Goal: Task Accomplishment & Management: Manage account settings

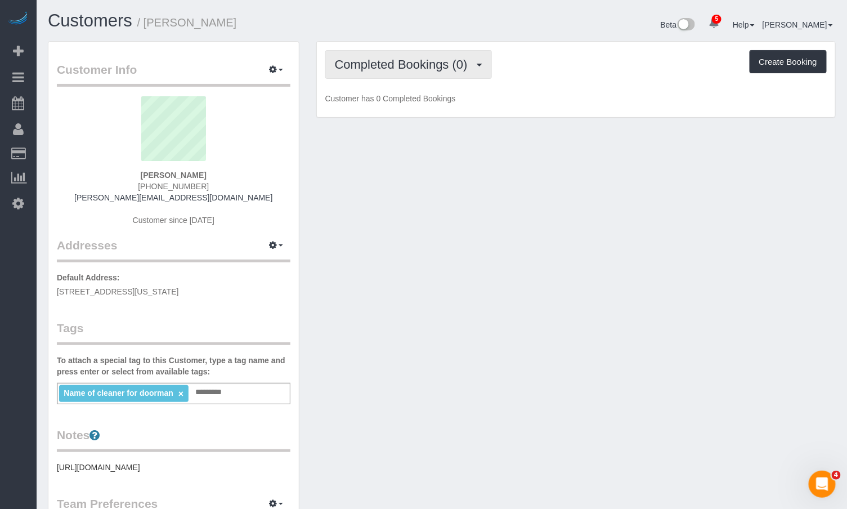
click at [363, 58] on span "Completed Bookings (0)" at bounding box center [404, 64] width 138 height 14
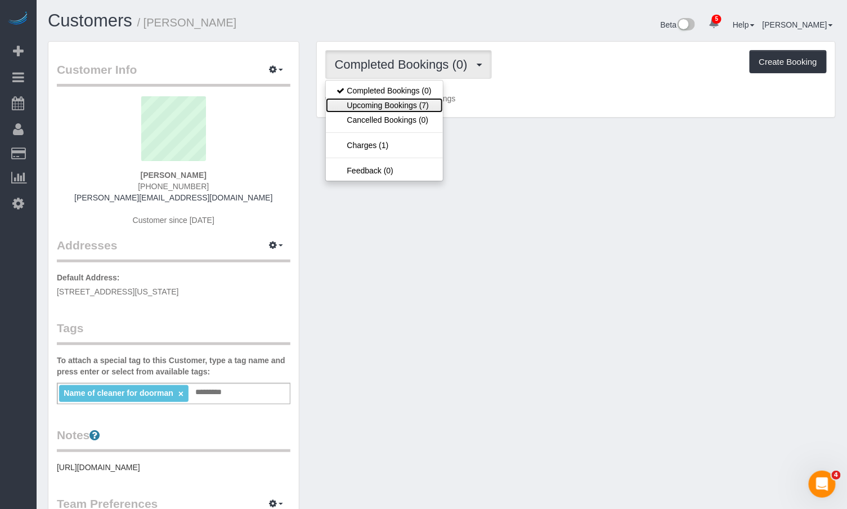
click at [397, 101] on link "Upcoming Bookings (7)" at bounding box center [384, 105] width 117 height 15
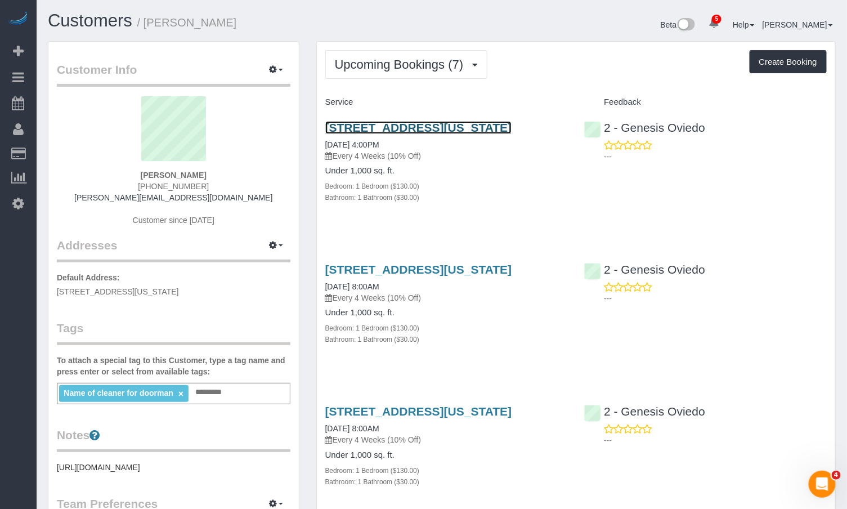
click at [399, 134] on link "400 East 71st Street, Apartment 8r, New York, NY 10021" at bounding box center [418, 127] width 187 height 13
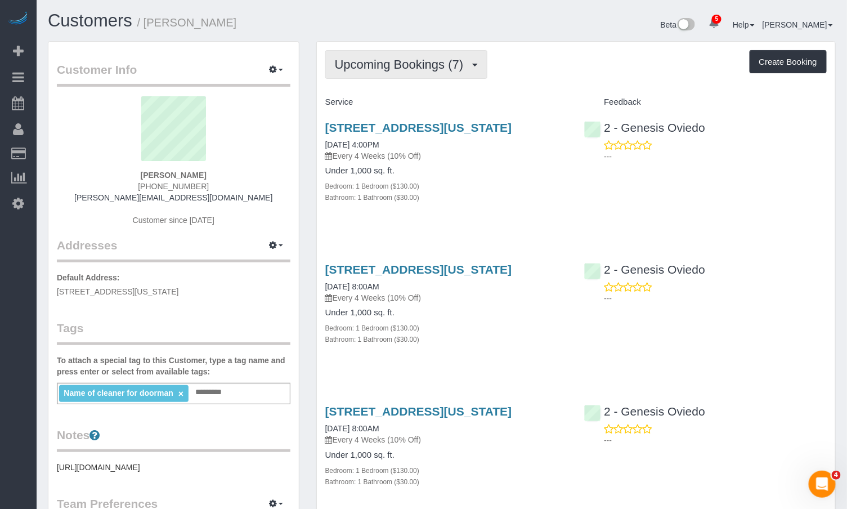
click at [360, 61] on span "Upcoming Bookings (7)" at bounding box center [402, 64] width 134 height 14
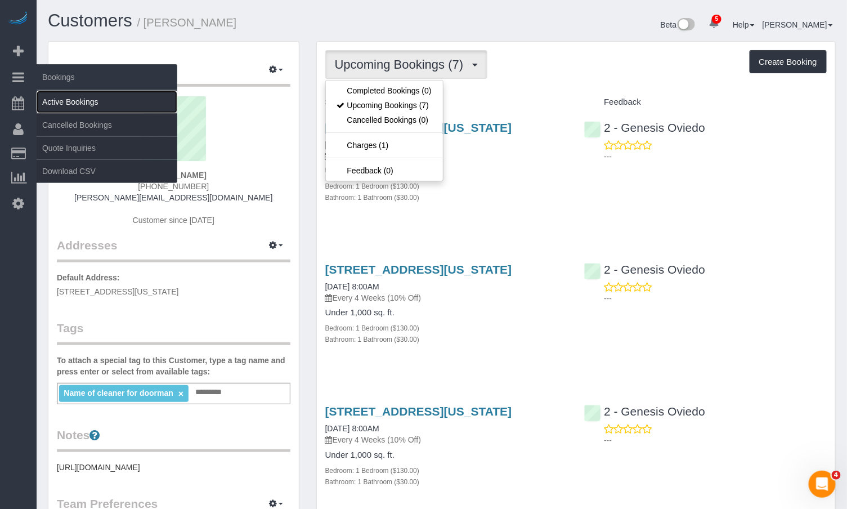
click at [64, 102] on link "Active Bookings" at bounding box center [107, 102] width 141 height 23
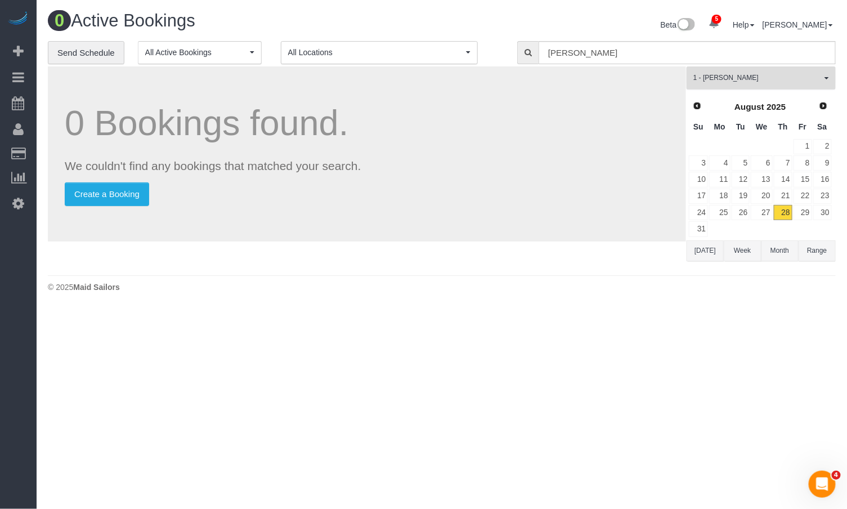
click at [725, 73] on span "1 - [PERSON_NAME]" at bounding box center [757, 78] width 128 height 10
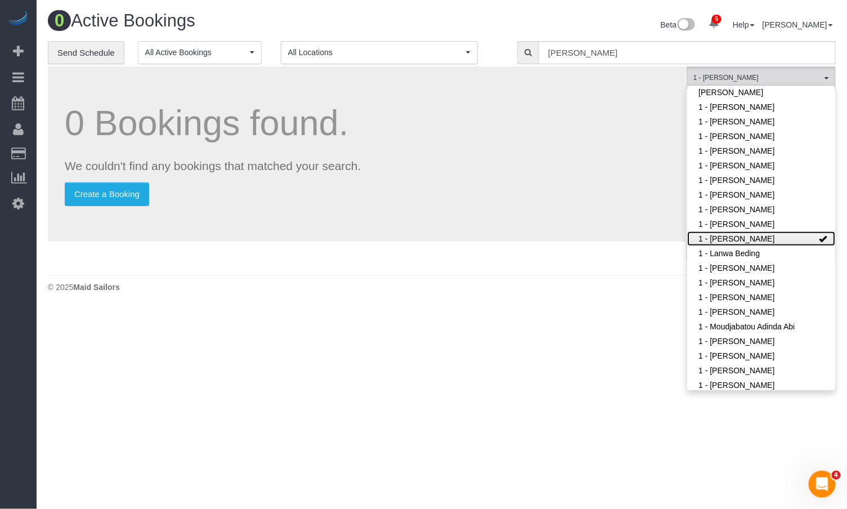
click at [776, 240] on link "1 - [PERSON_NAME]" at bounding box center [761, 238] width 148 height 15
click at [762, 79] on span "All Teams" at bounding box center [757, 78] width 128 height 10
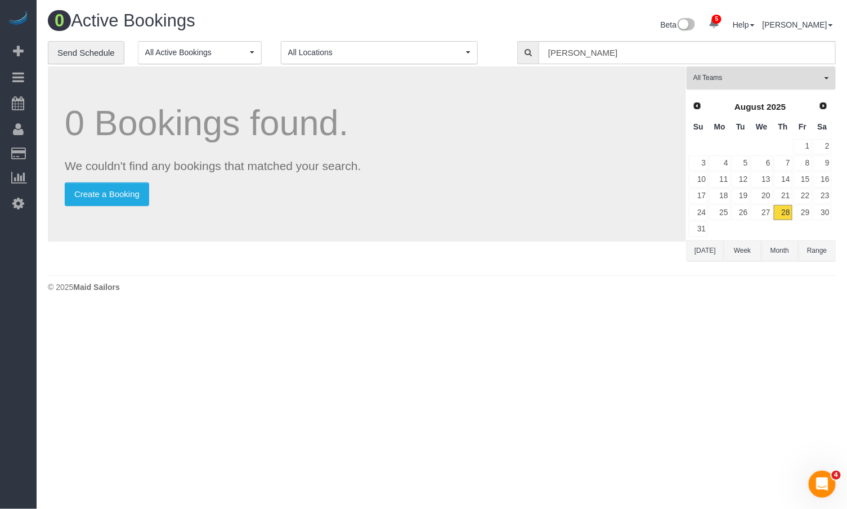
click at [762, 79] on span "All Teams" at bounding box center [757, 78] width 128 height 10
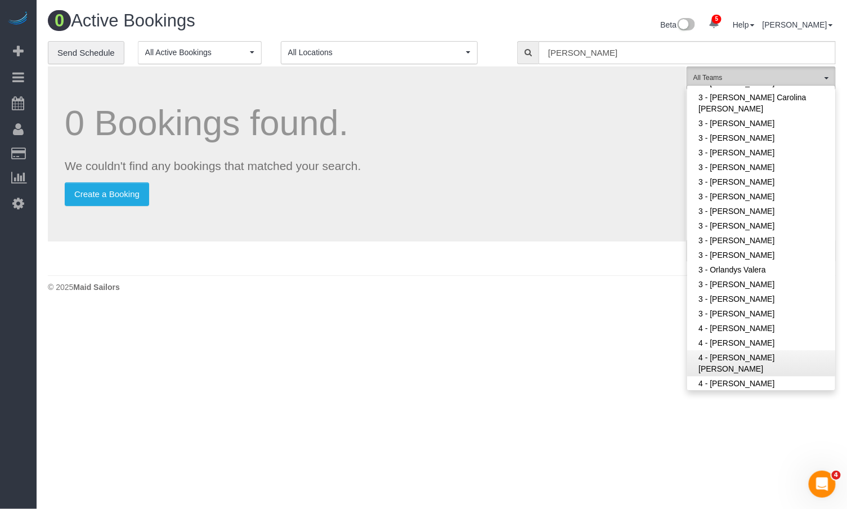
scroll to position [802, 0]
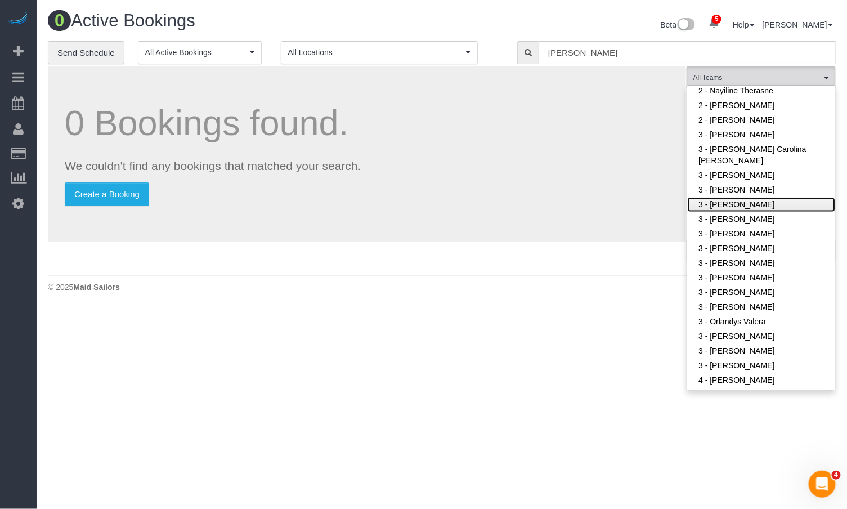
click at [765, 208] on link "3 - [PERSON_NAME]" at bounding box center [761, 204] width 148 height 15
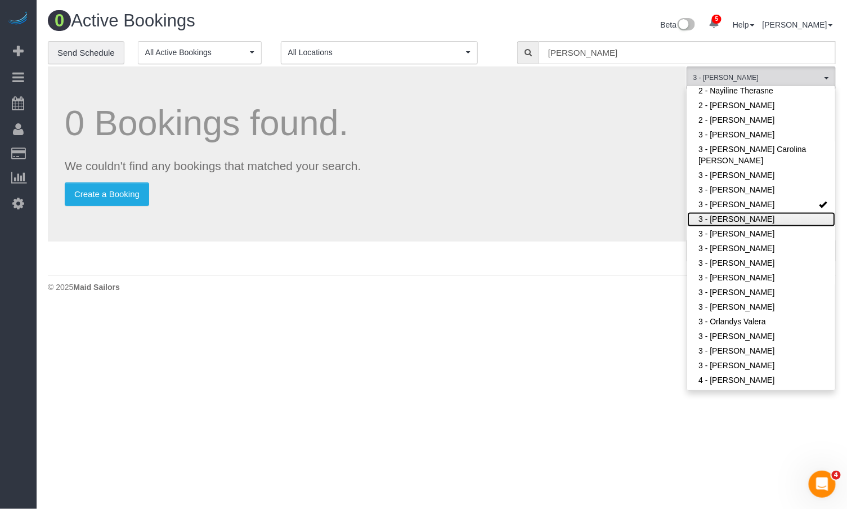
click at [765, 214] on link "3 - [PERSON_NAME]" at bounding box center [761, 219] width 148 height 15
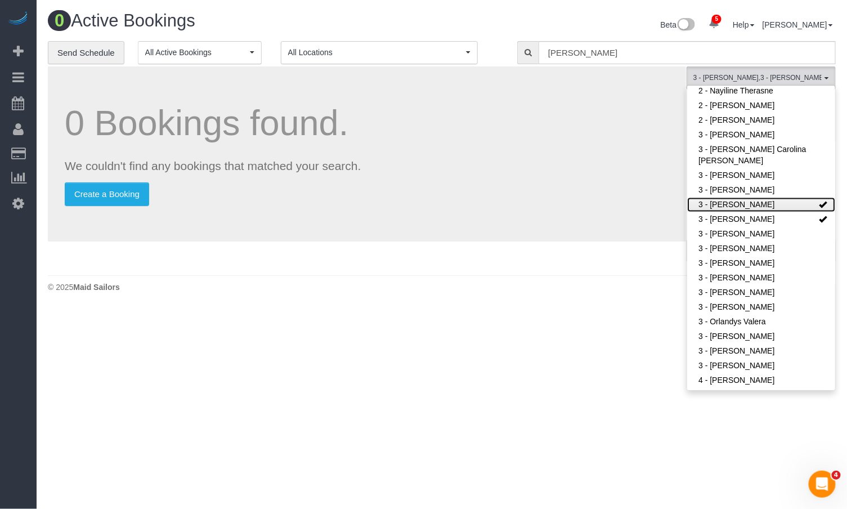
click at [766, 204] on link "3 - [PERSON_NAME]" at bounding box center [761, 204] width 148 height 15
click at [606, 53] on input "Nicole Caulfield" at bounding box center [686, 52] width 297 height 23
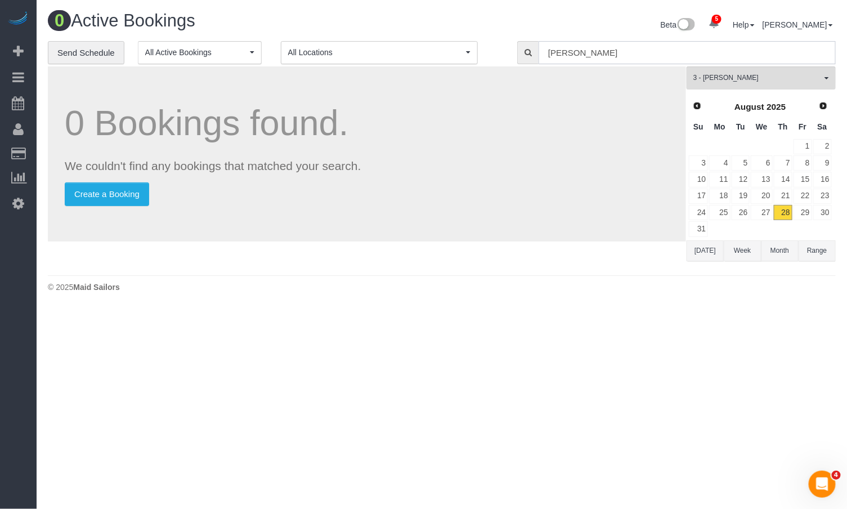
click at [611, 52] on input "Nicole Caulfield" at bounding box center [686, 52] width 297 height 23
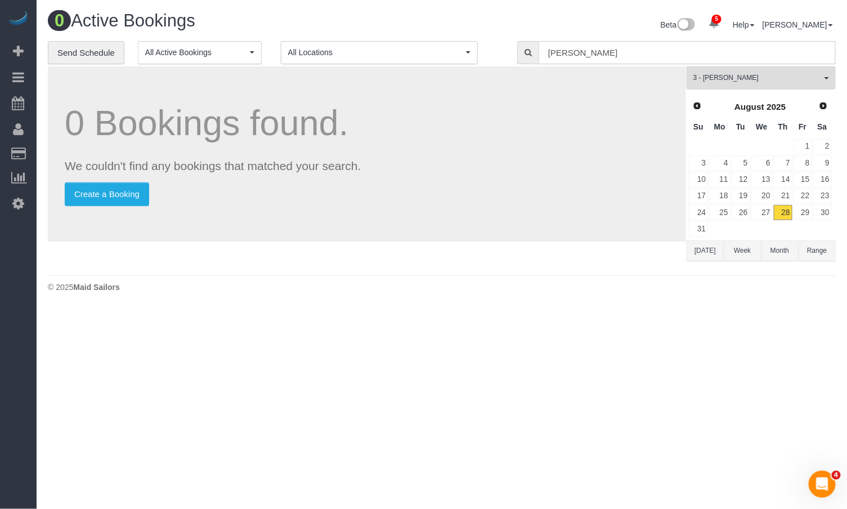
click at [611, 52] on input "Nicole Caulfield" at bounding box center [686, 52] width 297 height 23
click at [616, 52] on input "Nicole Caulfield" at bounding box center [686, 52] width 297 height 23
drag, startPoint x: 616, startPoint y: 52, endPoint x: 538, endPoint y: 54, distance: 78.2
click at [538, 54] on div "Nicole Caulfield" at bounding box center [676, 52] width 318 height 23
click at [570, 115] on h1 "0 Bookings found." at bounding box center [367, 123] width 604 height 39
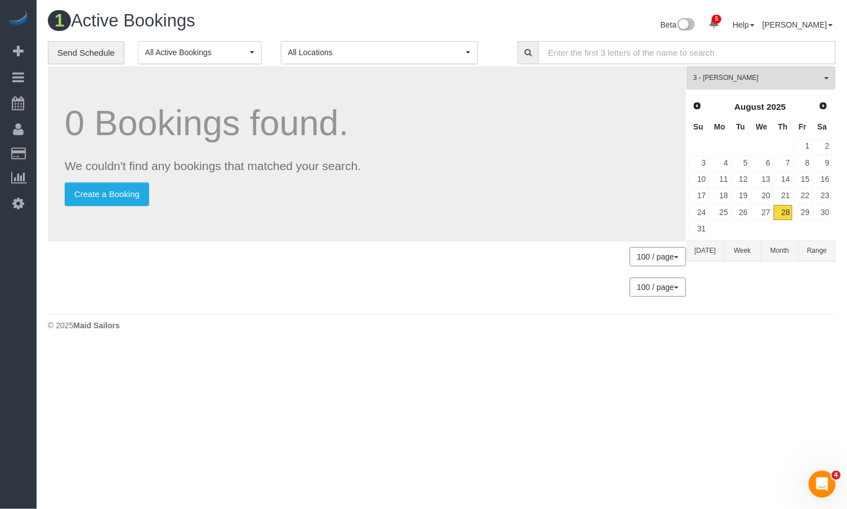
click at [772, 58] on input "text" at bounding box center [686, 52] width 297 height 23
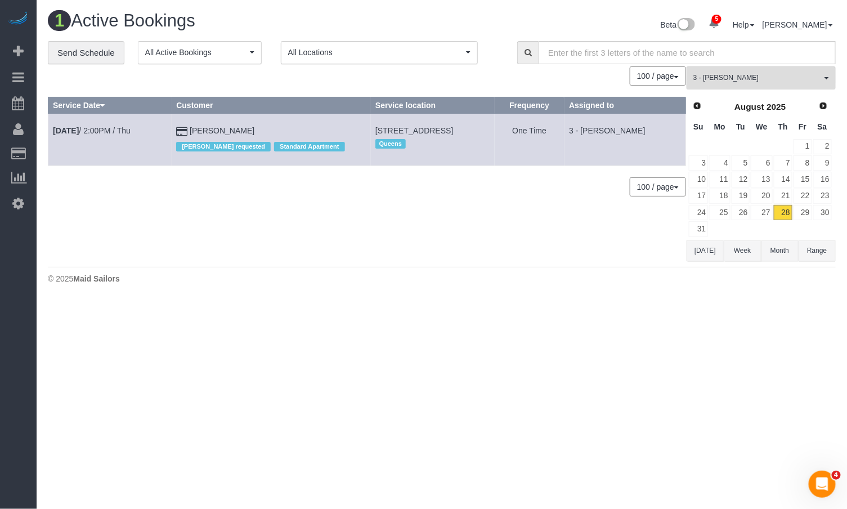
click at [478, 227] on div "0 Bookings found. We couldn't find any bookings that matched your search. Creat…" at bounding box center [367, 163] width 639 height 195
click at [722, 79] on span "3 - [PERSON_NAME]" at bounding box center [757, 78] width 128 height 10
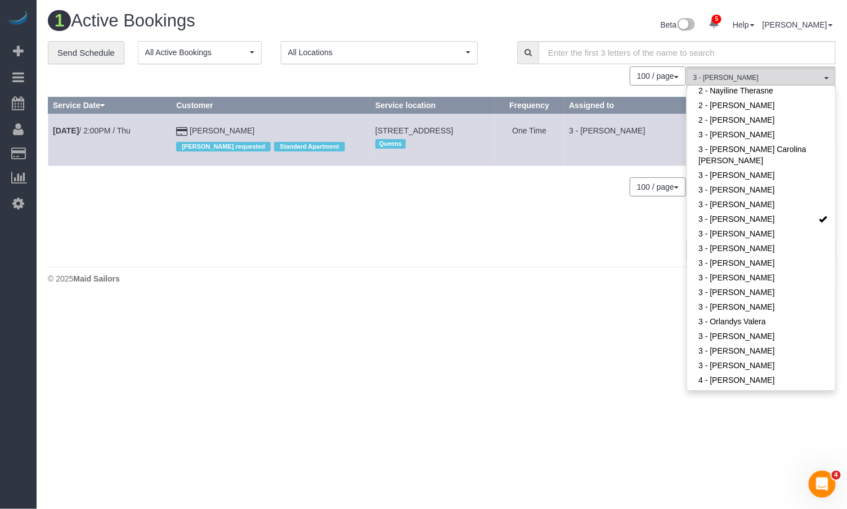
click at [444, 196] on div "100 / page 10 / page 20 / page 30 / page 40 / page 50 / page 100 / page" at bounding box center [367, 186] width 638 height 19
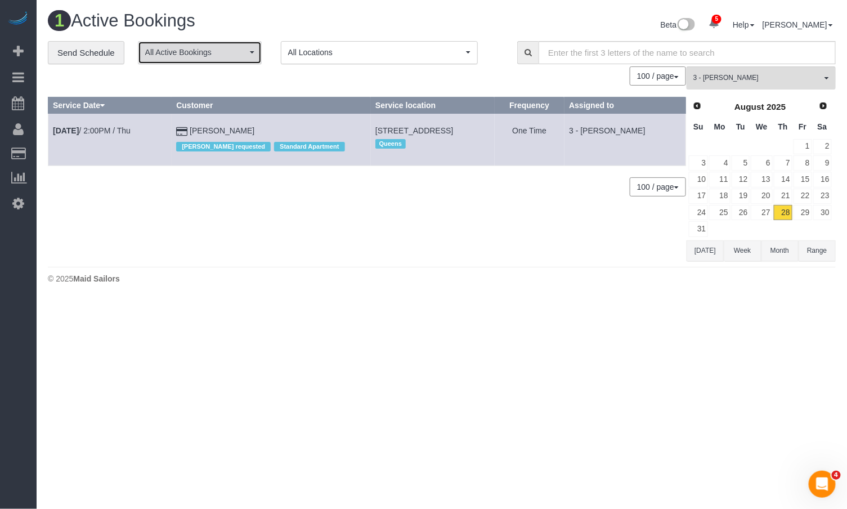
click at [231, 48] on span "All Active Bookings" at bounding box center [196, 52] width 102 height 11
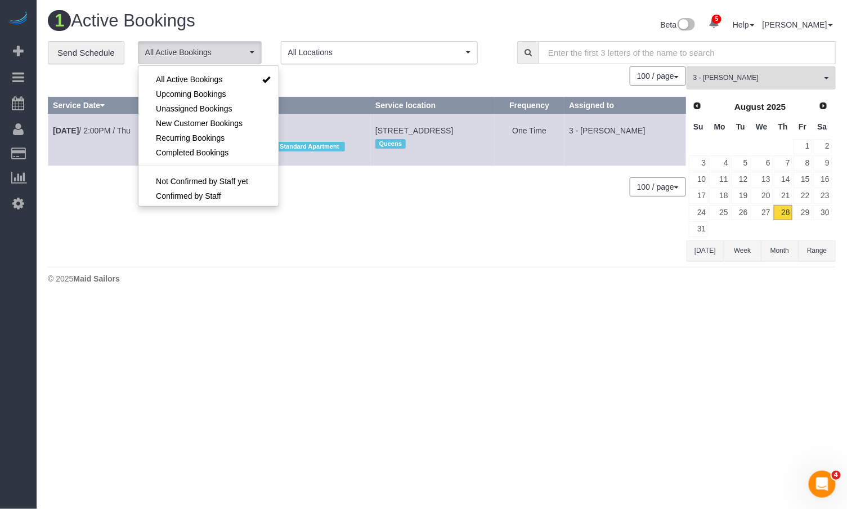
click at [439, 193] on div "100 / page 10 / page 20 / page 30 / page 40 / page 50 / page 100 / page" at bounding box center [367, 186] width 638 height 19
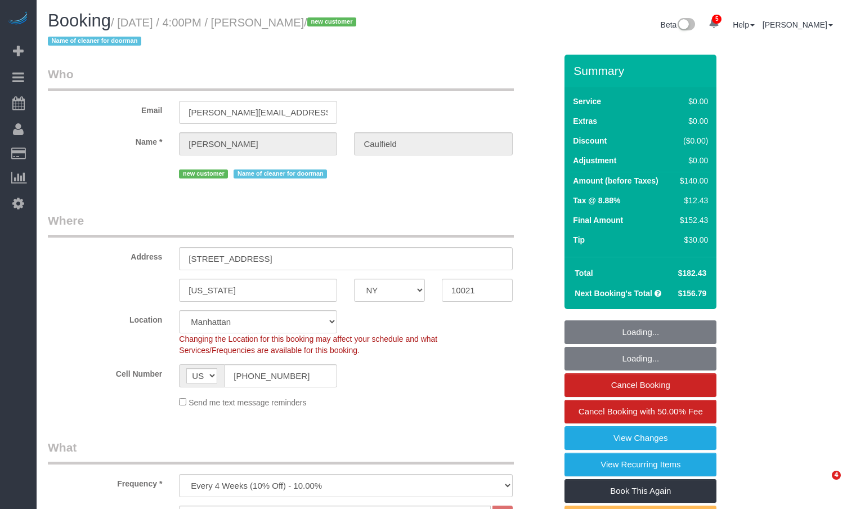
select select "NY"
select select "1"
select select "spot1"
select select "number:56"
select select "number:77"
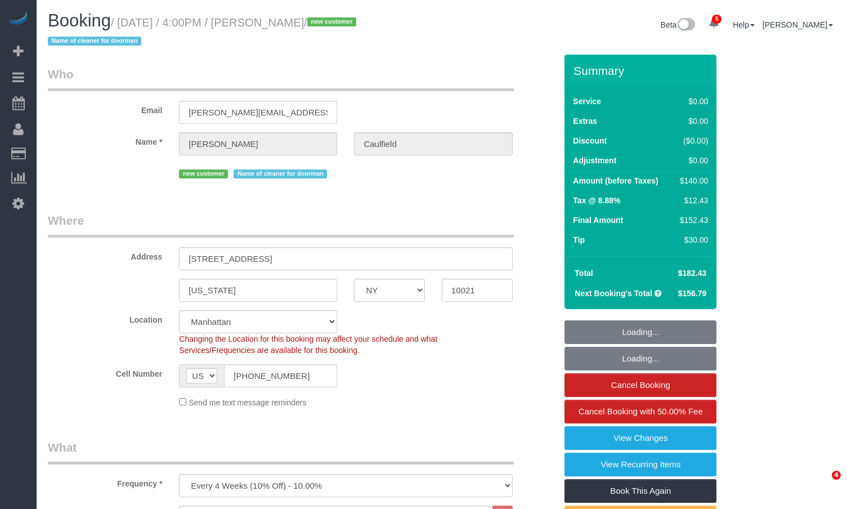
select select "number:15"
select select "number:6"
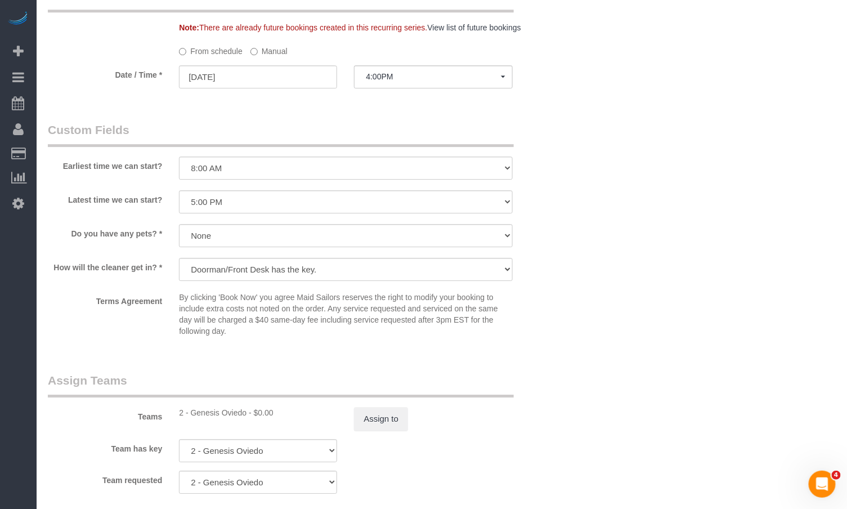
scroll to position [1209, 0]
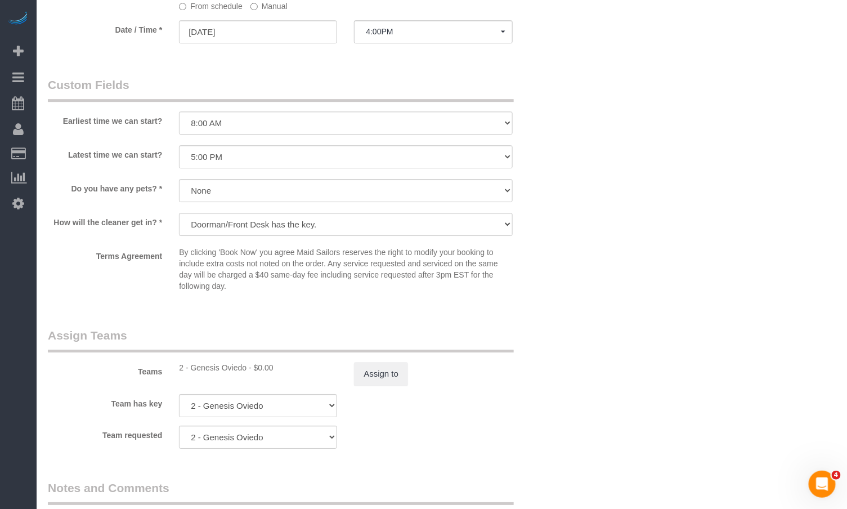
click at [206, 372] on div "2 - Genesis Oviedo - $0.00" at bounding box center [258, 367] width 158 height 11
copy div "Genesis"
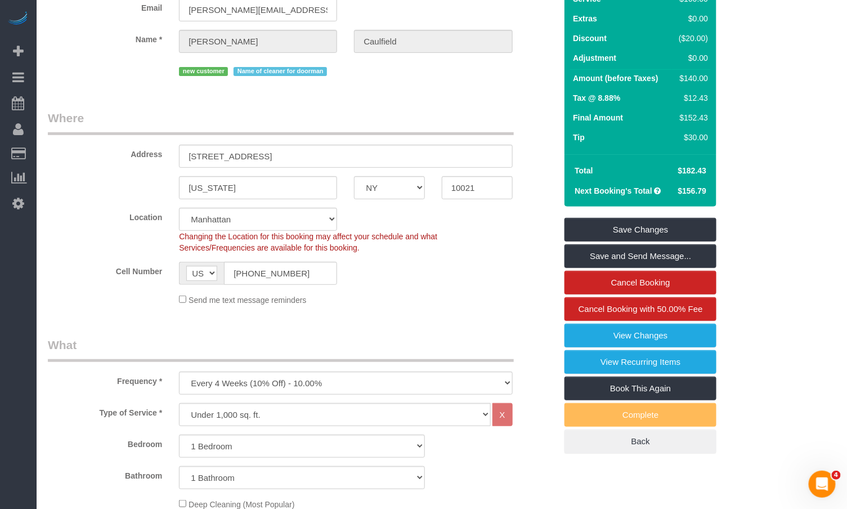
scroll to position [0, 0]
